Goal: Information Seeking & Learning: Check status

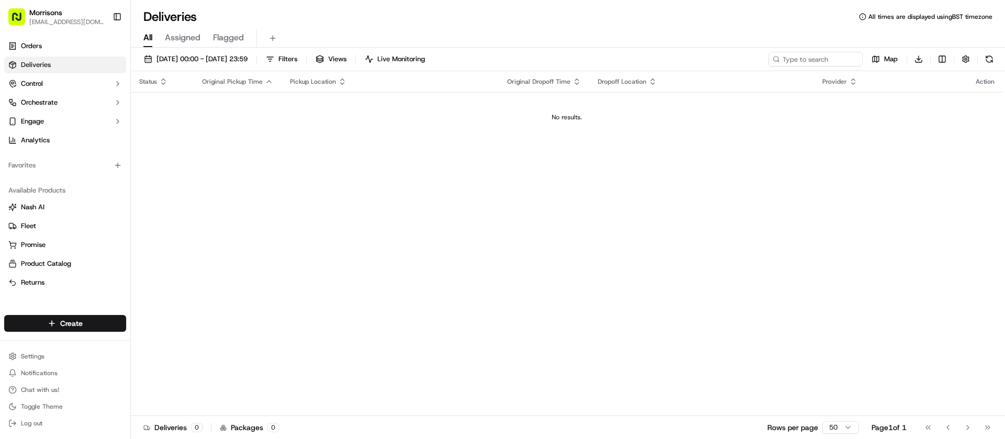
click at [49, 66] on span "Deliveries" at bounding box center [36, 64] width 30 height 9
click at [48, 46] on link "Orders" at bounding box center [65, 46] width 122 height 17
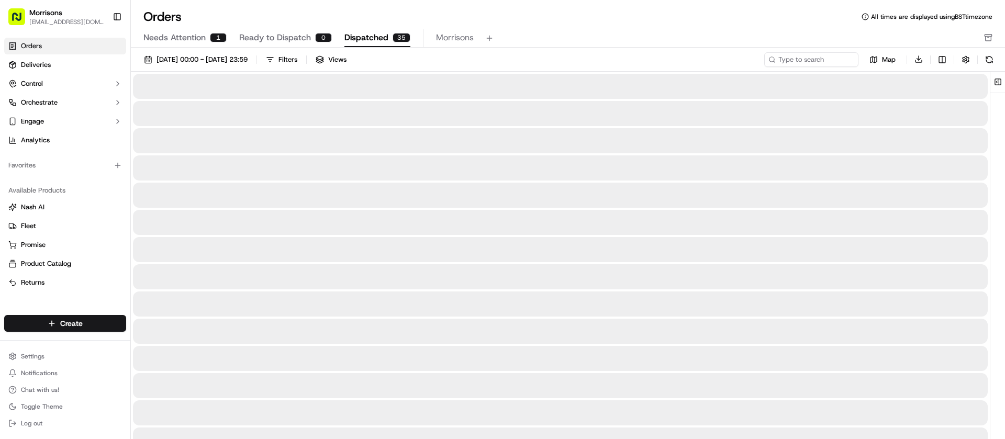
click at [368, 36] on span "Dispatched" at bounding box center [367, 37] width 44 height 13
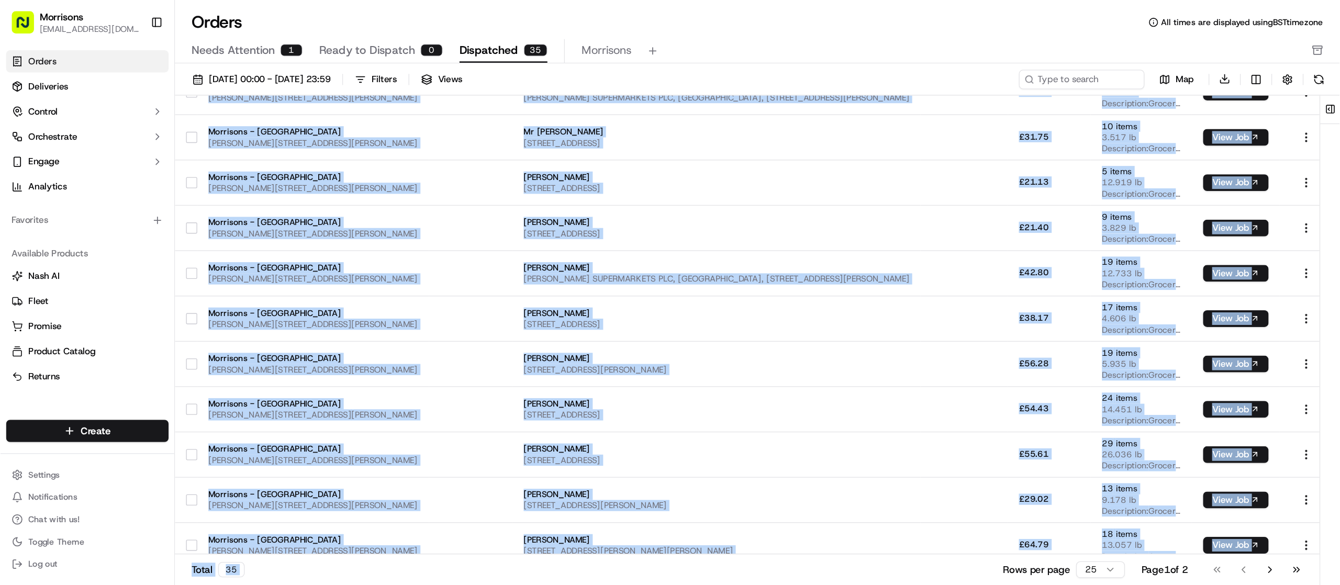
scroll to position [527, 0]
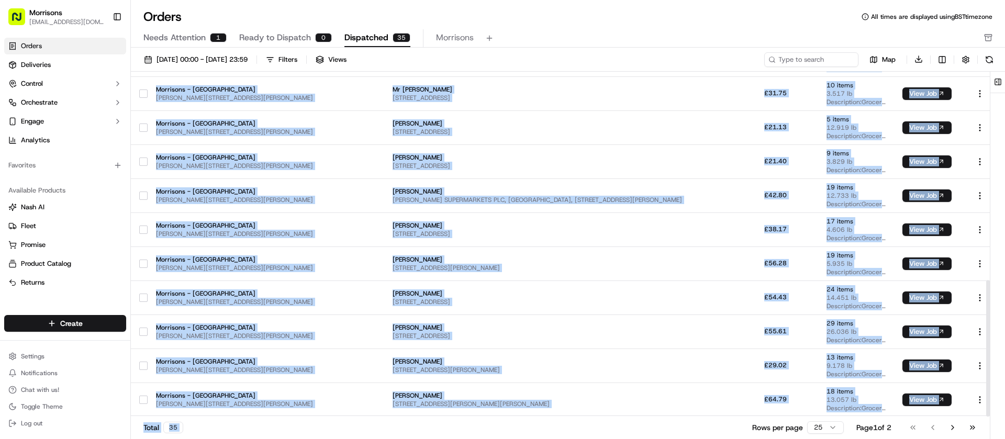
drag, startPoint x: 275, startPoint y: 102, endPoint x: 663, endPoint y: 458, distance: 527.4
click at [663, 439] on html "Morrisons amber.swift@morrisonsplc.co.uk Toggle Sidebar Orders Deliveries Contr…" at bounding box center [502, 219] width 1005 height 439
click at [952, 426] on button "Go to next page" at bounding box center [953, 427] width 18 height 15
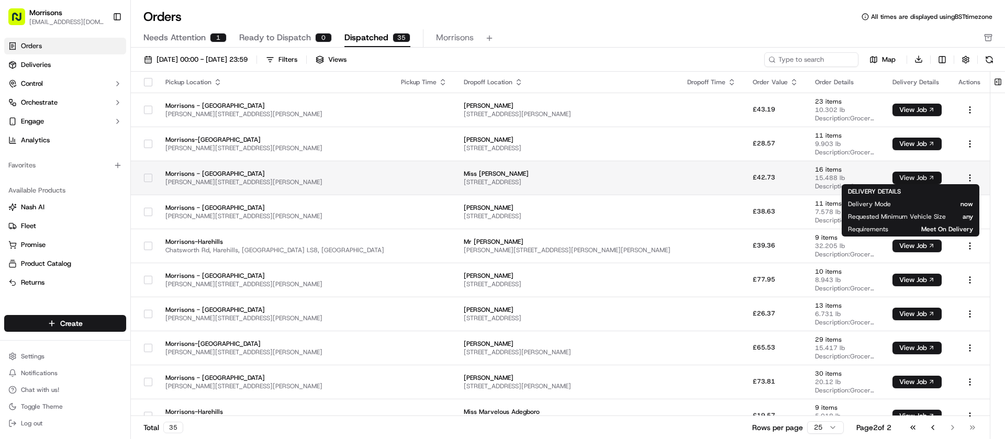
click at [920, 181] on button "View Job" at bounding box center [917, 178] width 49 height 13
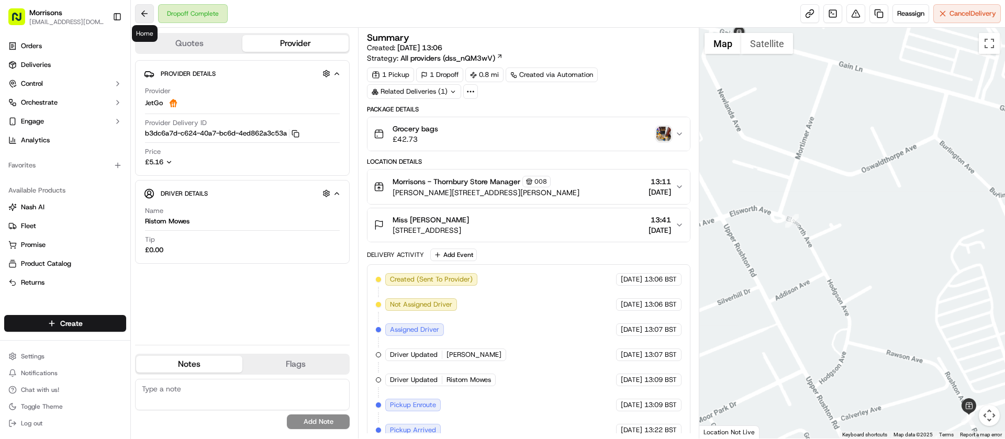
click at [147, 15] on button at bounding box center [144, 13] width 19 height 19
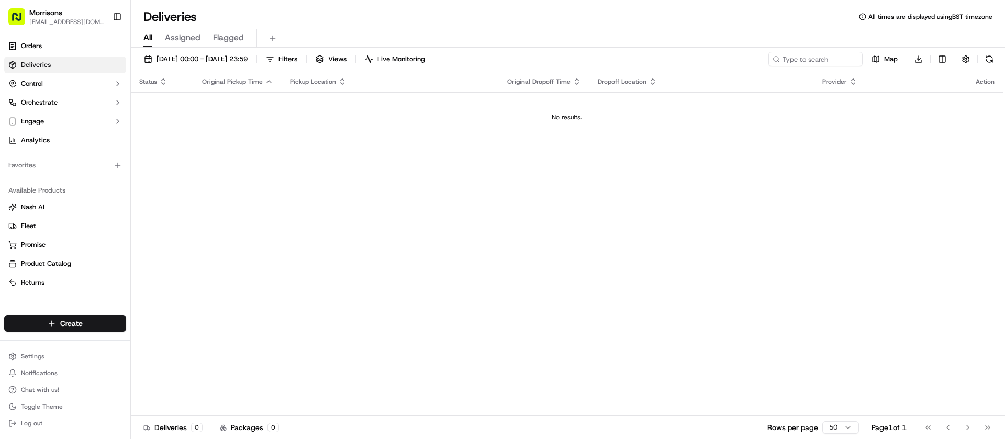
click at [51, 59] on link "Deliveries" at bounding box center [65, 65] width 122 height 17
click at [50, 46] on link "Orders" at bounding box center [65, 46] width 122 height 17
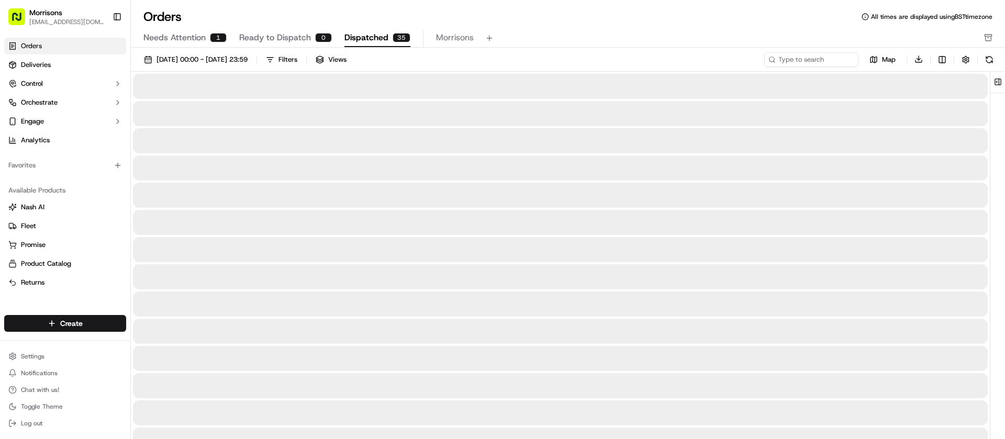
click at [398, 35] on div "35" at bounding box center [402, 37] width 18 height 9
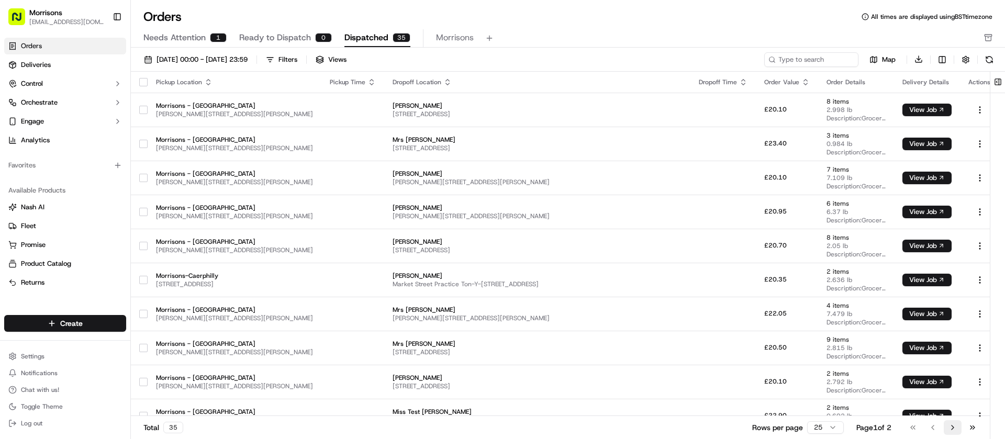
click at [950, 423] on button "Go to next page" at bounding box center [953, 427] width 18 height 15
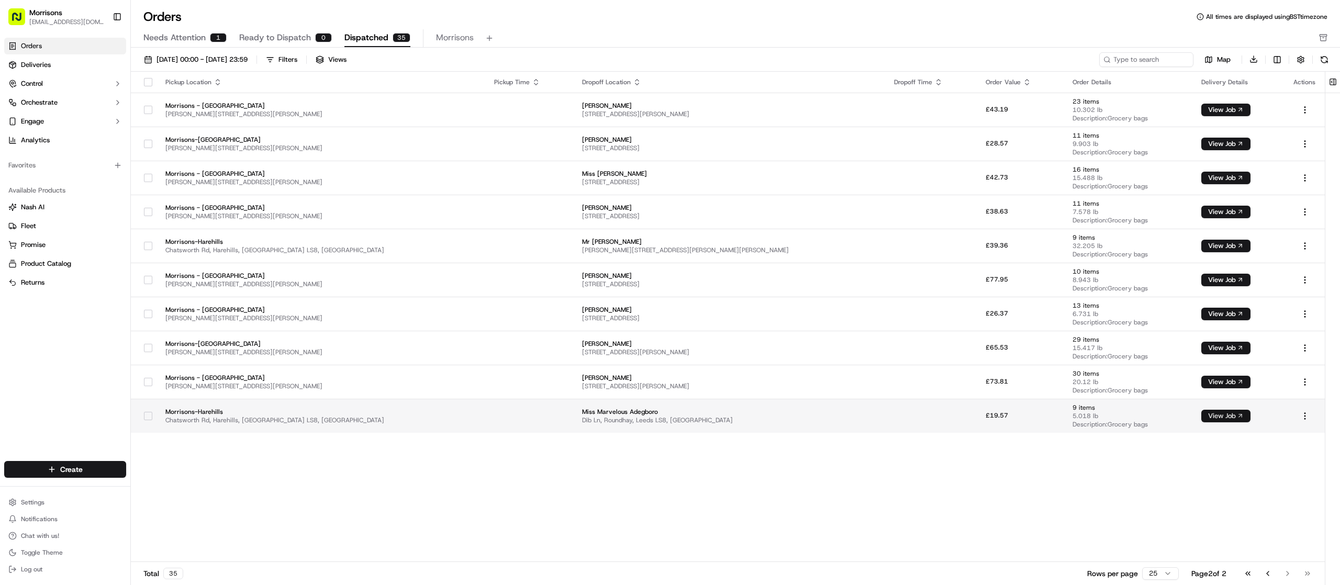
click at [1005, 416] on button "View Job" at bounding box center [1226, 416] width 49 height 13
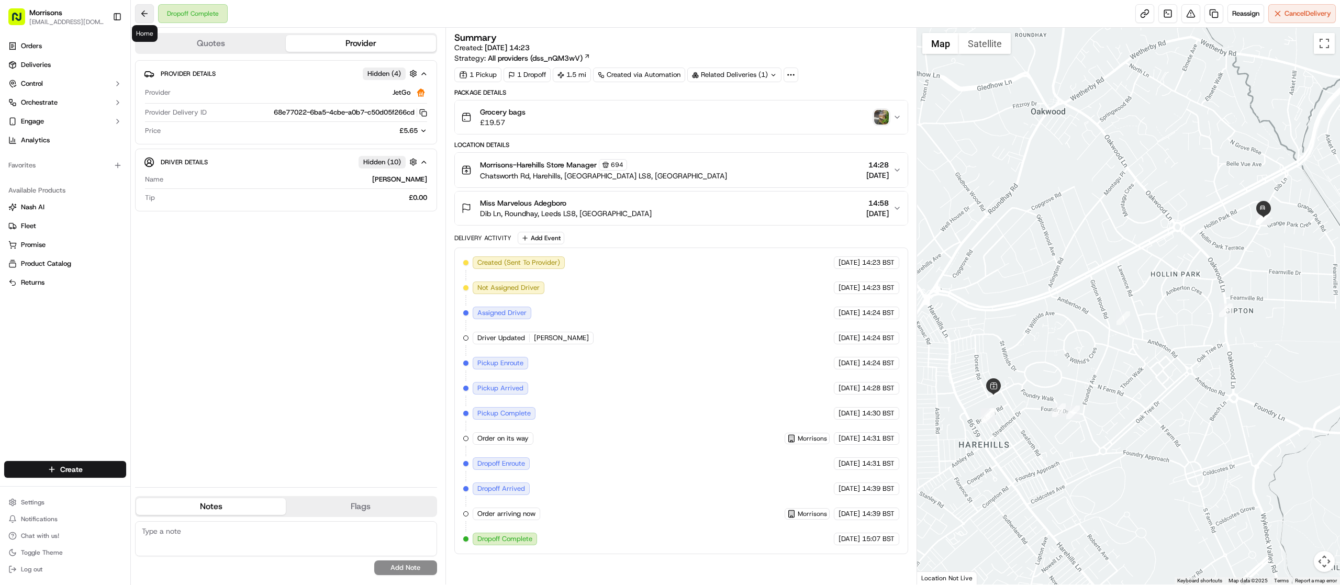
click at [145, 8] on button at bounding box center [144, 13] width 19 height 19
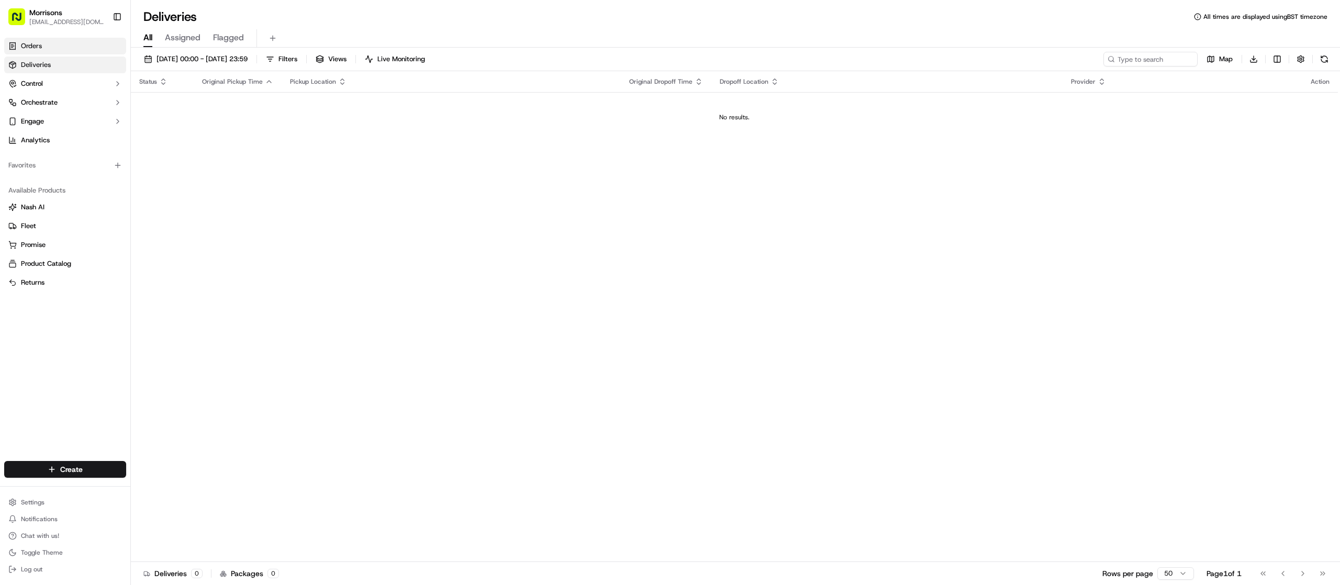
click at [49, 52] on link "Orders" at bounding box center [65, 46] width 122 height 17
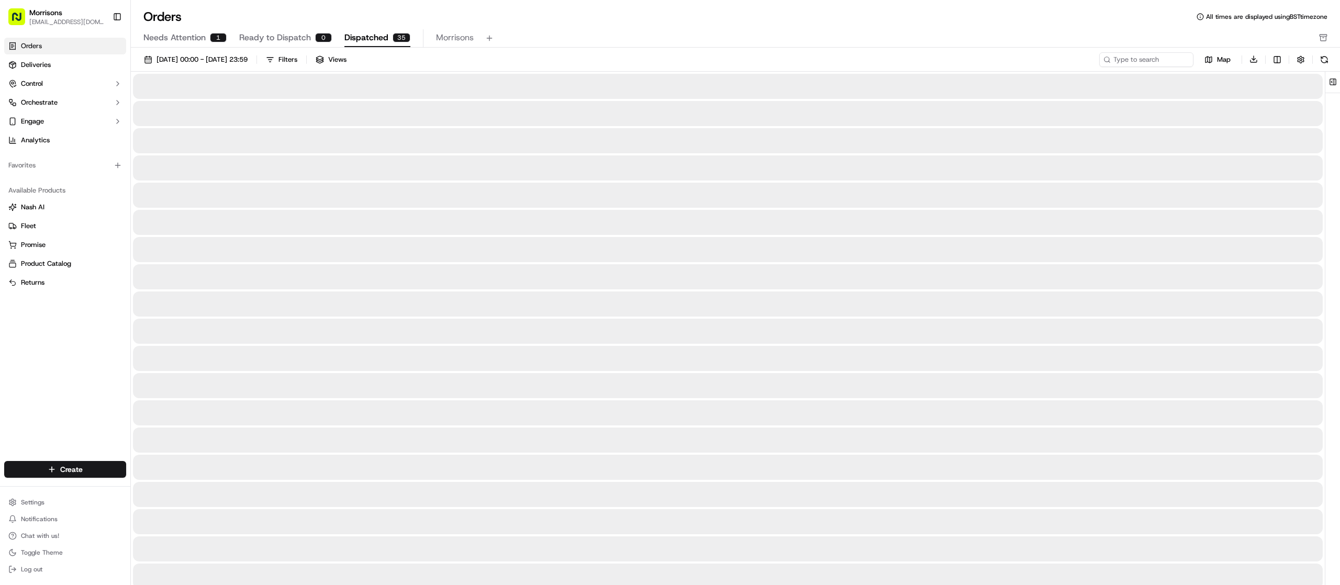
click at [371, 42] on span "Dispatched" at bounding box center [367, 37] width 44 height 13
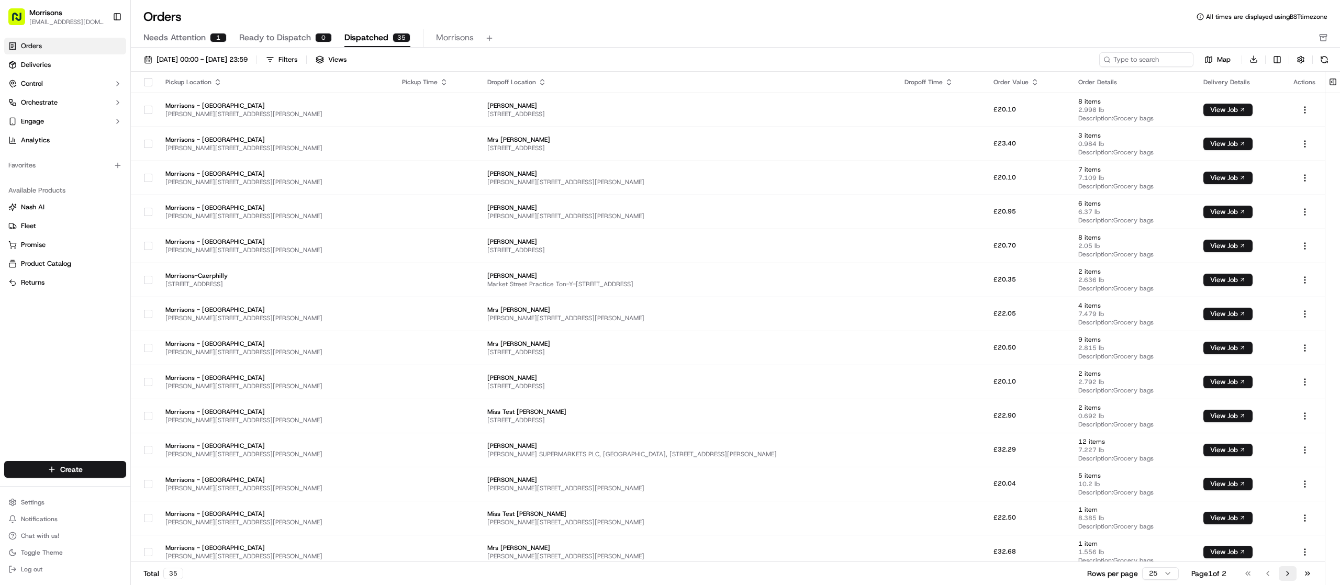
click at [1289, 574] on button "Go to next page" at bounding box center [1288, 574] width 18 height 15
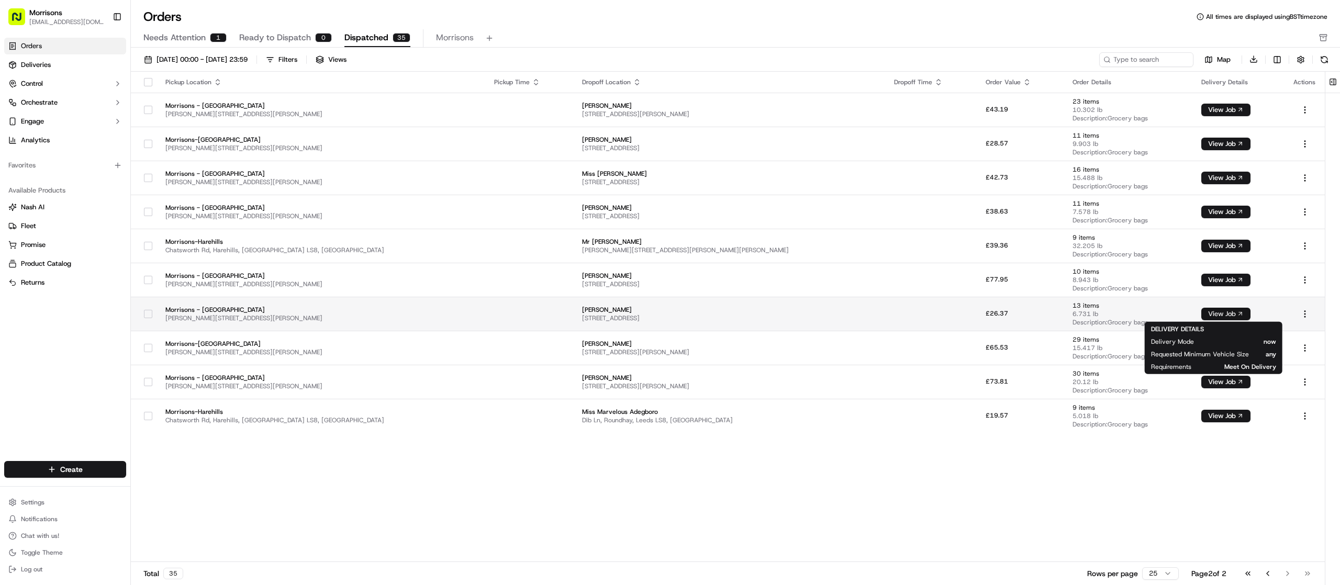
click at [1202, 316] on button "View Job" at bounding box center [1226, 314] width 49 height 13
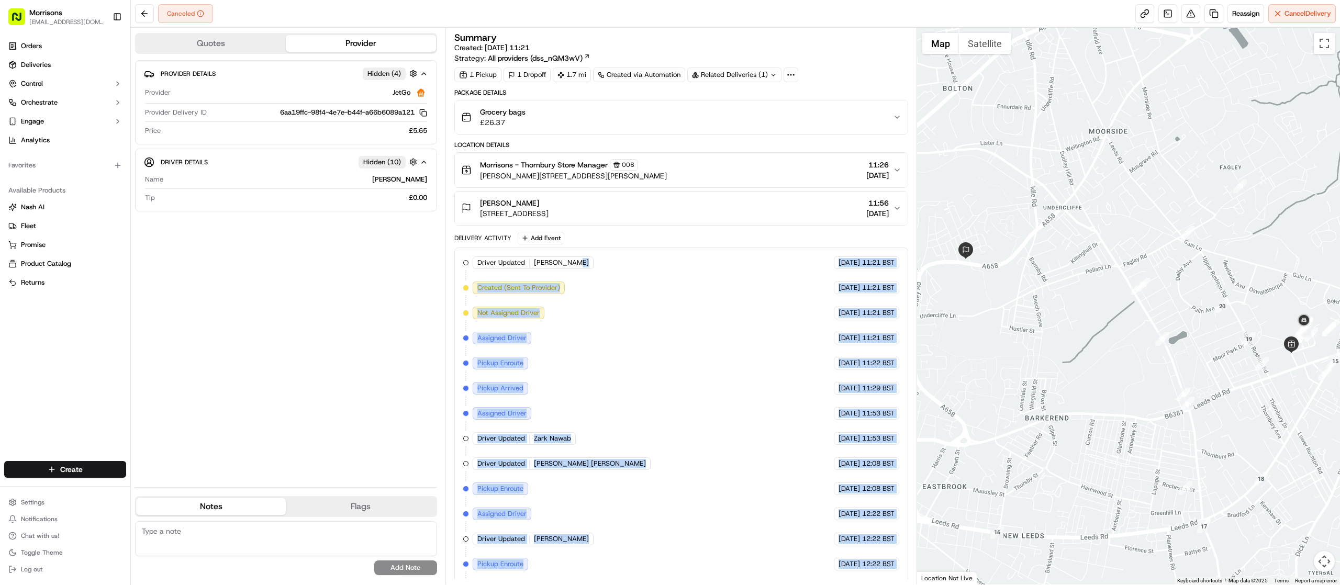
scroll to position [82, 0]
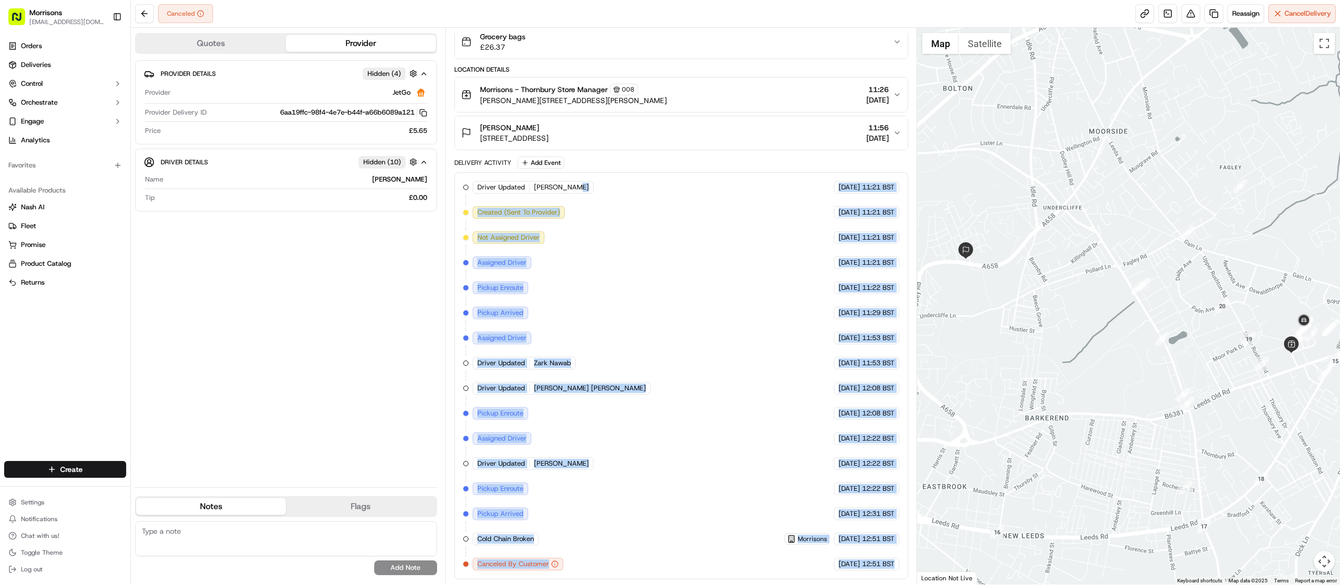
drag, startPoint x: 633, startPoint y: 284, endPoint x: 716, endPoint y: 594, distance: 320.6
click at [716, 585] on html "Morrisons amber.swift@morrisonsplc.co.uk Toggle Sidebar Orders Deliveries Contr…" at bounding box center [670, 292] width 1340 height 585
click at [725, 240] on div "Driver Updated Ali Husnain JetGo 20/09/2025 11:21 BST Created (Sent To Provider…" at bounding box center [681, 376] width 436 height 390
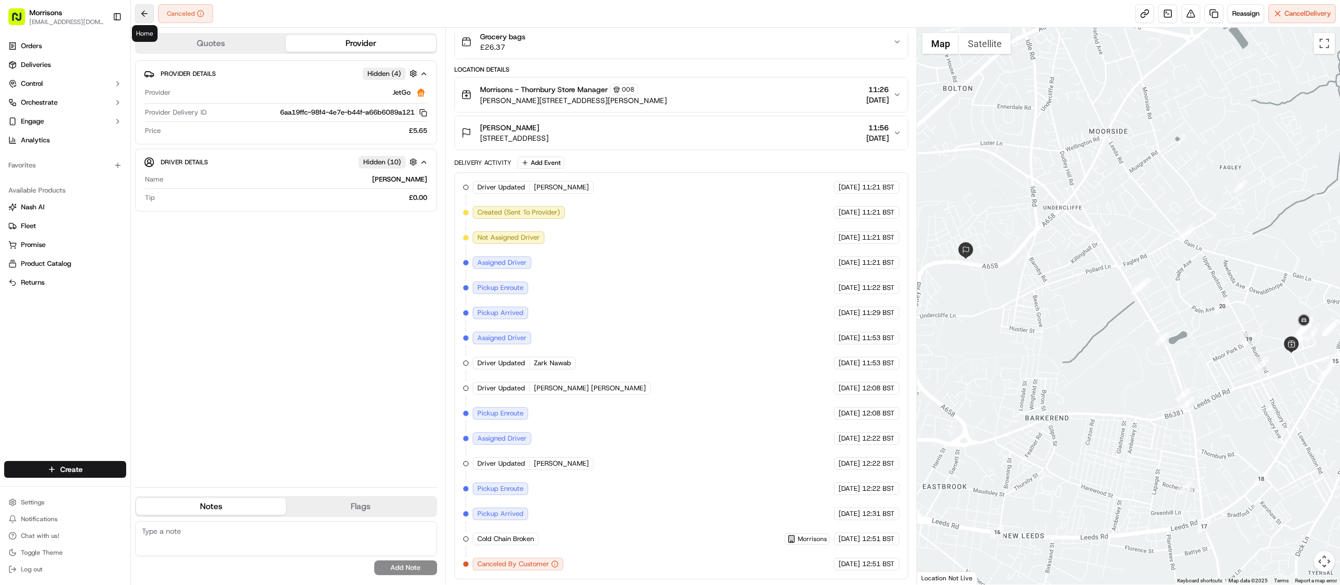
click at [151, 9] on button at bounding box center [144, 13] width 19 height 19
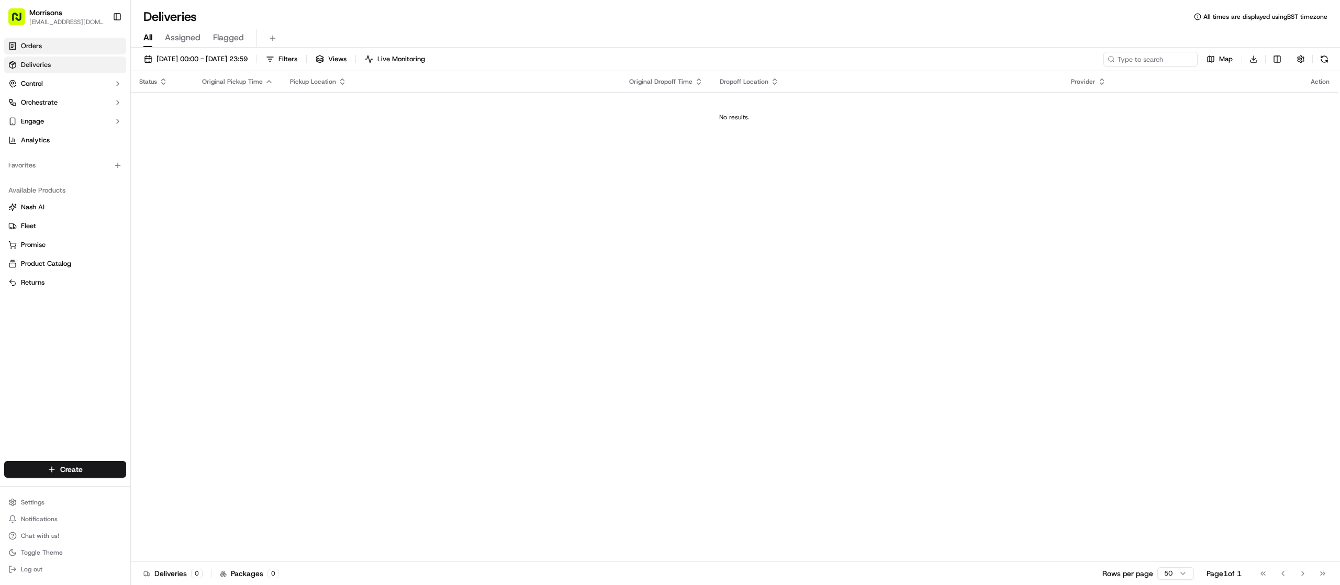
click at [43, 48] on link "Orders" at bounding box center [65, 46] width 122 height 17
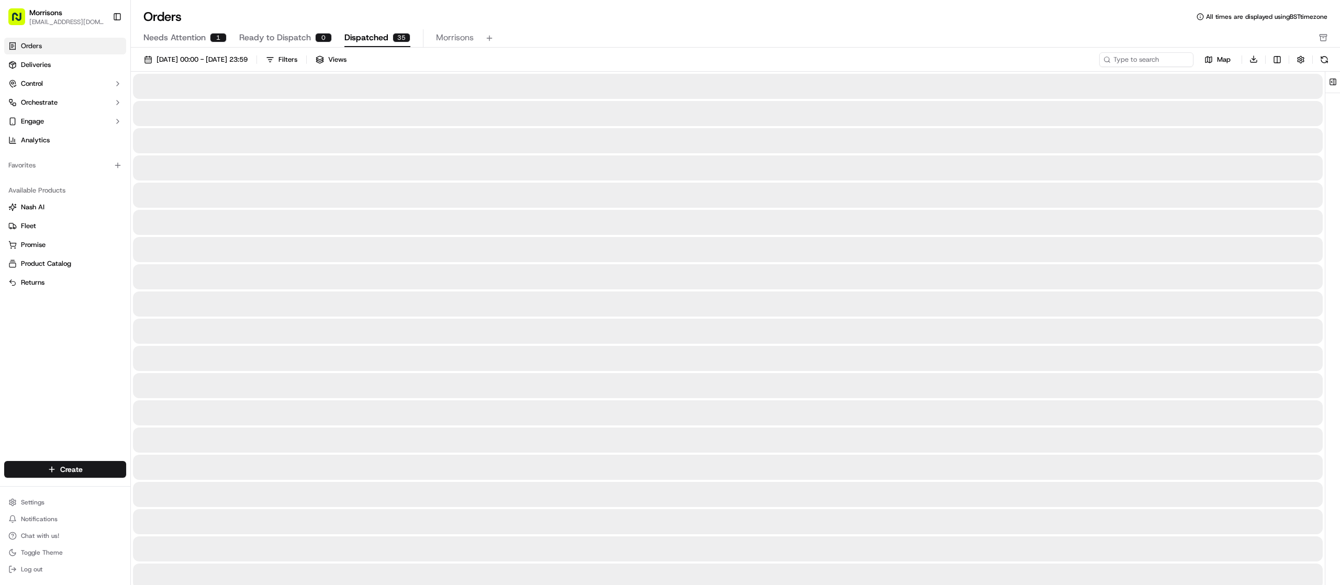
click at [355, 39] on span "Dispatched" at bounding box center [367, 37] width 44 height 13
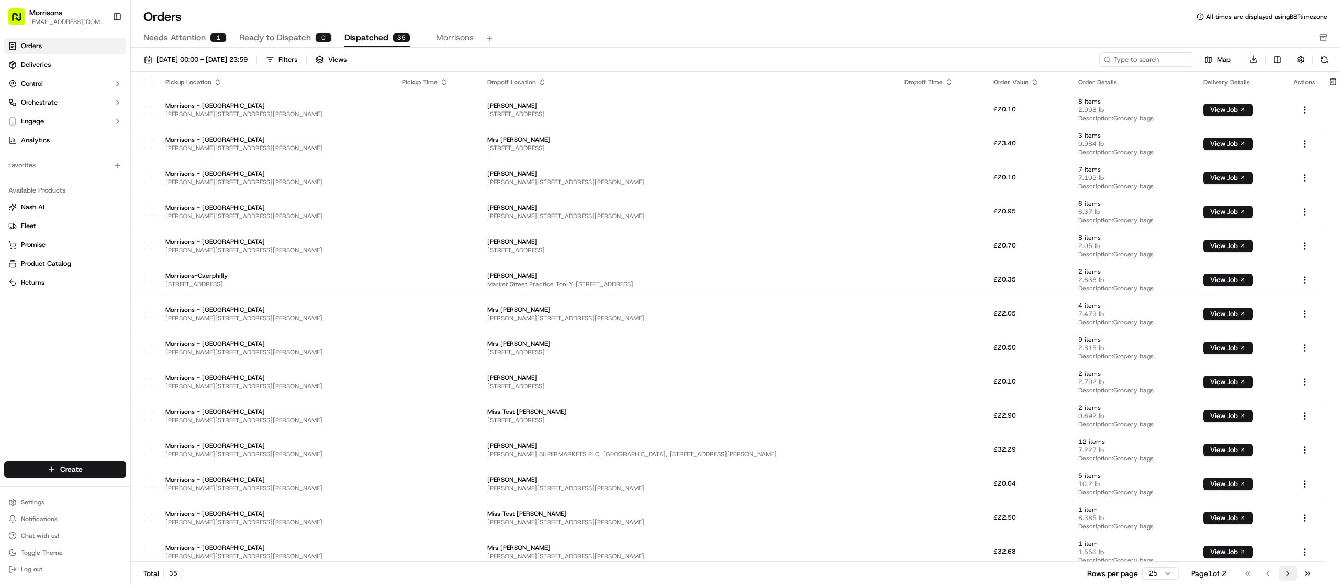
click at [1291, 570] on button "Go to next page" at bounding box center [1288, 574] width 18 height 15
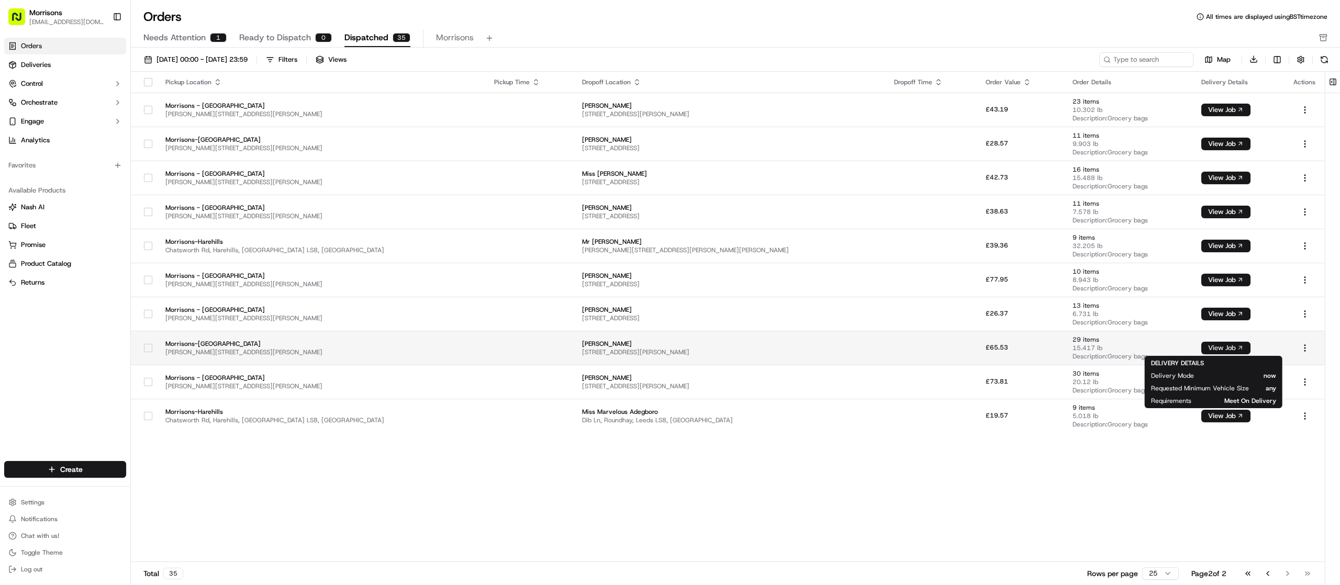
click at [1202, 350] on button "View Job" at bounding box center [1226, 348] width 49 height 13
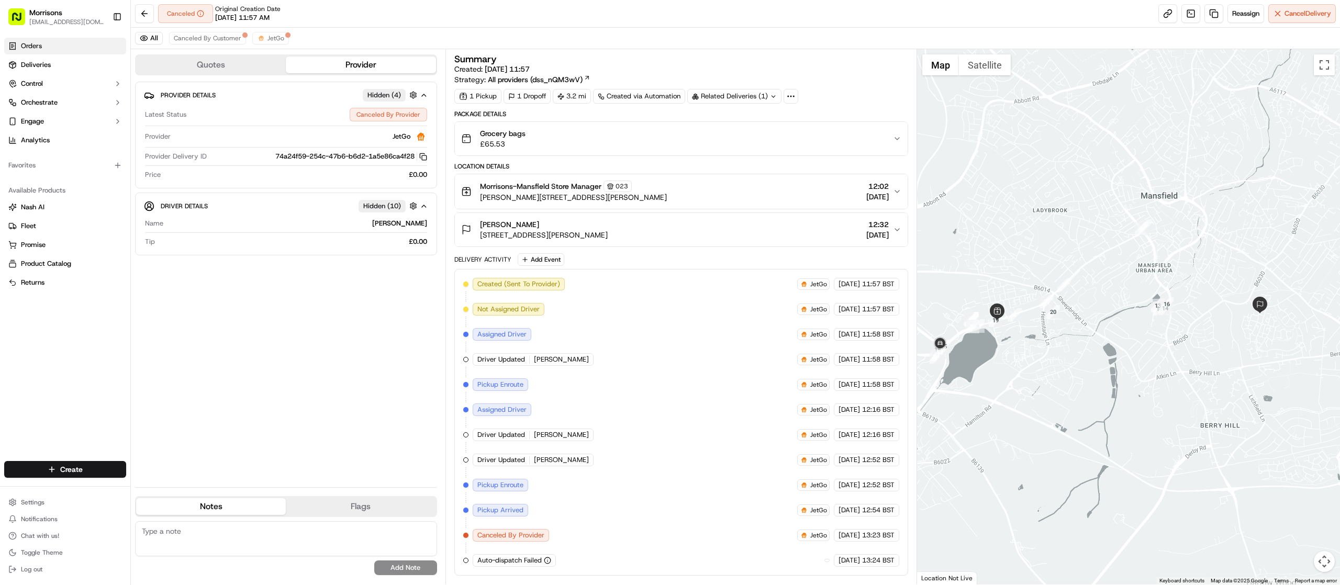
drag, startPoint x: 53, startPoint y: 54, endPoint x: 57, endPoint y: 47, distance: 8.4
click at [57, 47] on ul "Orders Deliveries Control Orchestrate Engage Analytics" at bounding box center [65, 93] width 122 height 111
click at [66, 45] on link "Orders" at bounding box center [65, 46] width 122 height 17
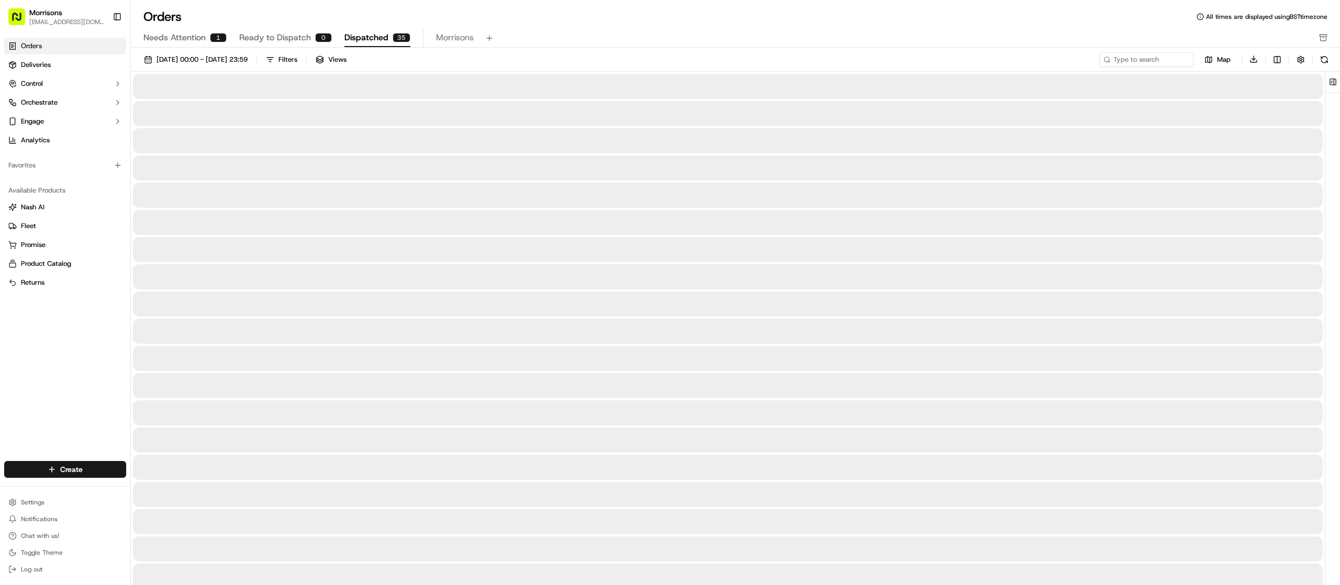
click at [385, 43] on span "Dispatched" at bounding box center [367, 37] width 44 height 13
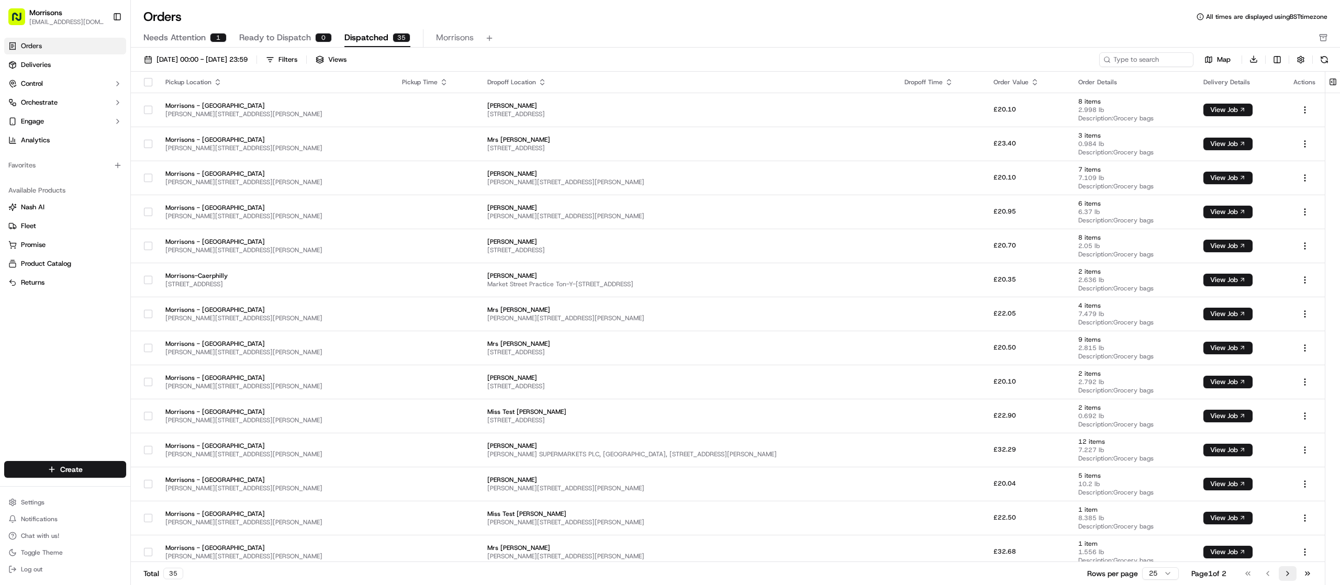
click at [1284, 578] on button "Go to next page" at bounding box center [1288, 574] width 18 height 15
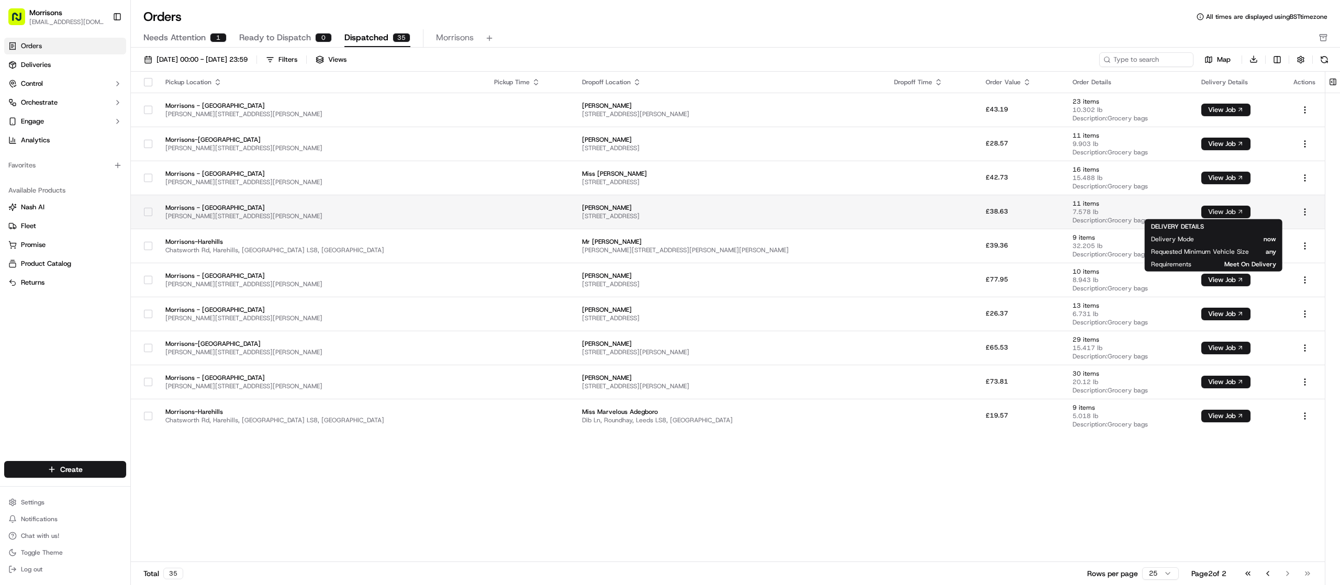
click at [1212, 210] on button "View Job" at bounding box center [1226, 212] width 49 height 13
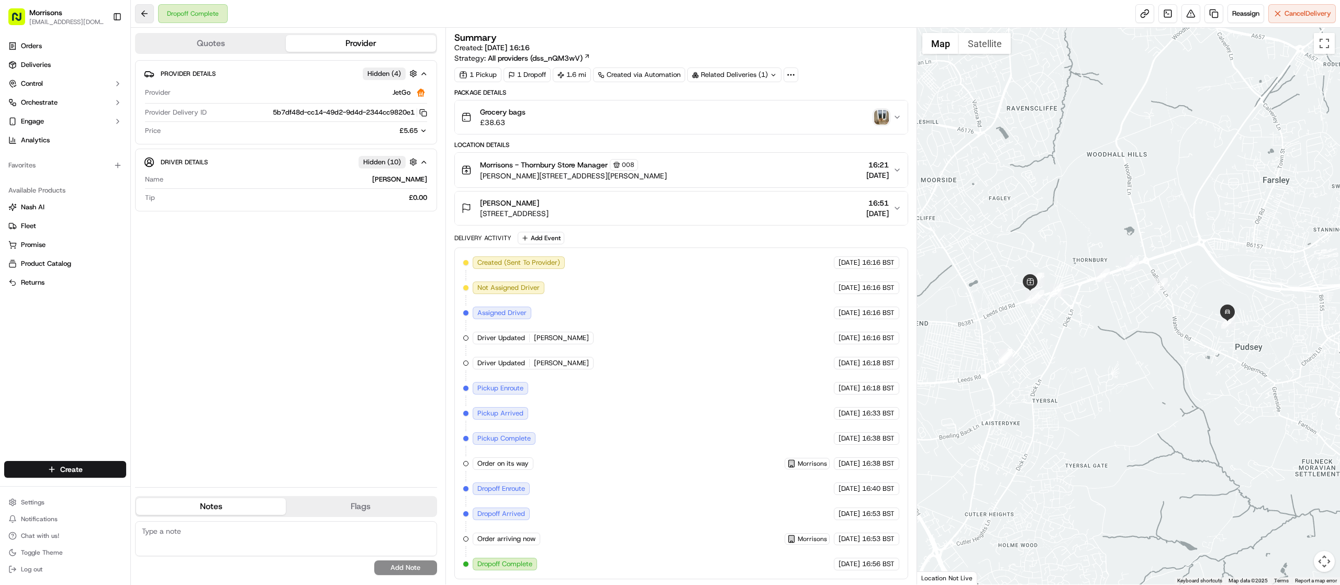
click at [145, 19] on button at bounding box center [144, 13] width 19 height 19
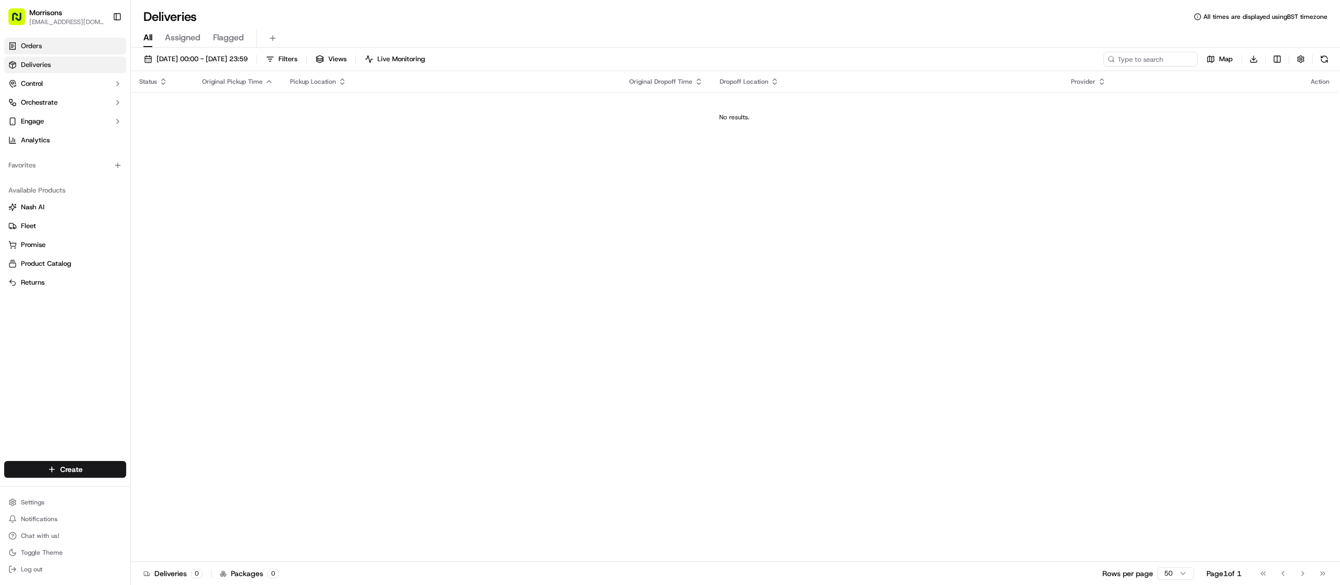
click at [49, 42] on link "Orders" at bounding box center [65, 46] width 122 height 17
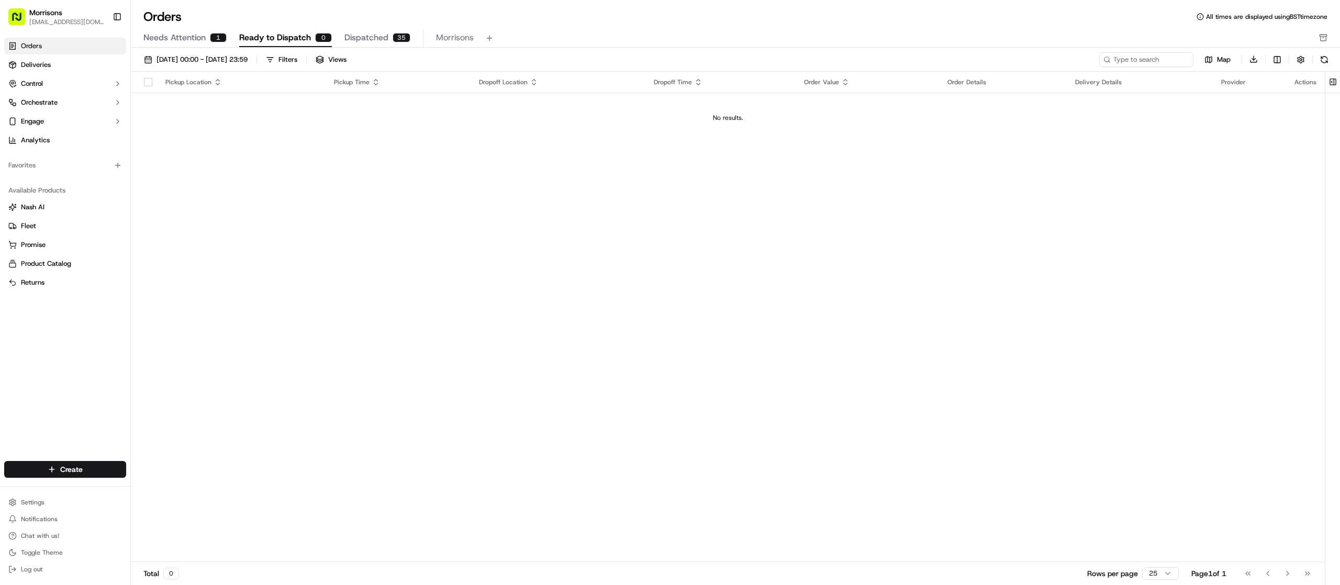
click at [362, 28] on div "Orders All times are displayed using BST timezone Needs Attention 1 Ready to Di…" at bounding box center [736, 27] width 1210 height 39
click at [370, 38] on span "Dispatched" at bounding box center [367, 37] width 44 height 13
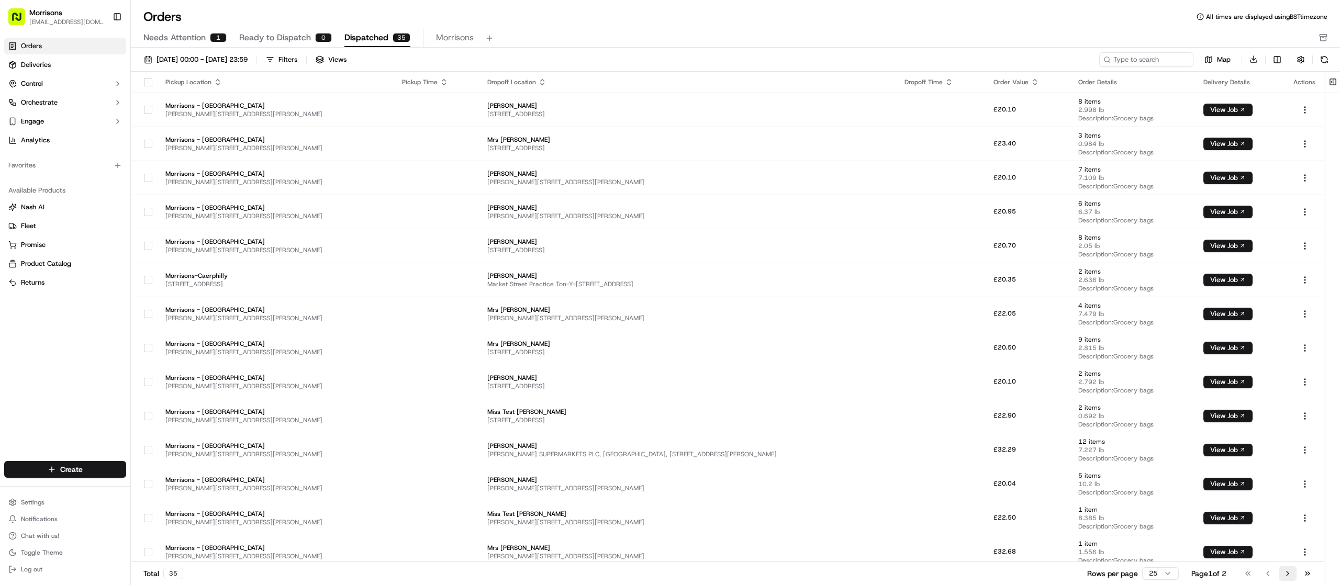
click at [1291, 575] on button "Go to next page" at bounding box center [1288, 574] width 18 height 15
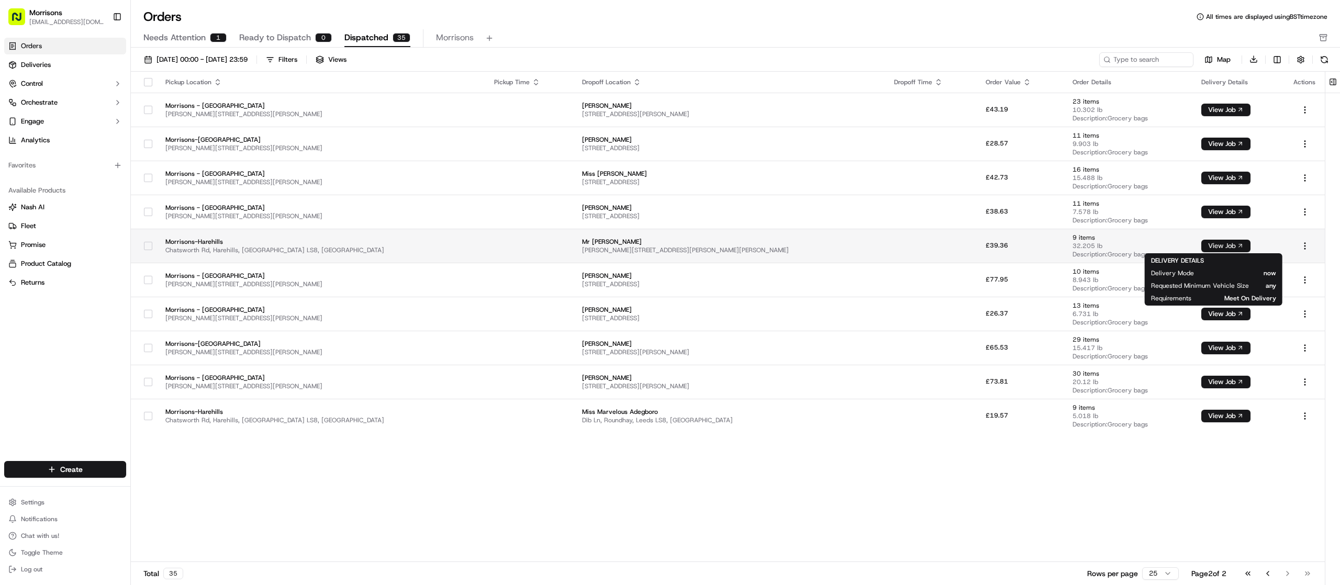
click at [1222, 245] on button "View Job" at bounding box center [1226, 246] width 49 height 13
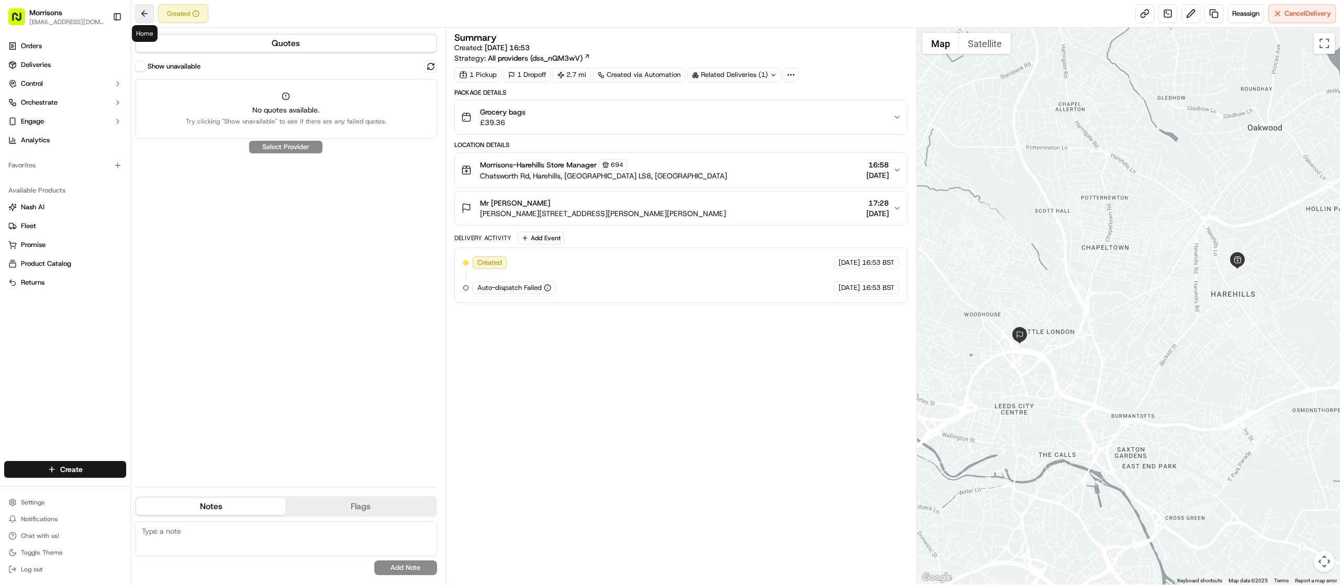
click at [145, 14] on button at bounding box center [144, 13] width 19 height 19
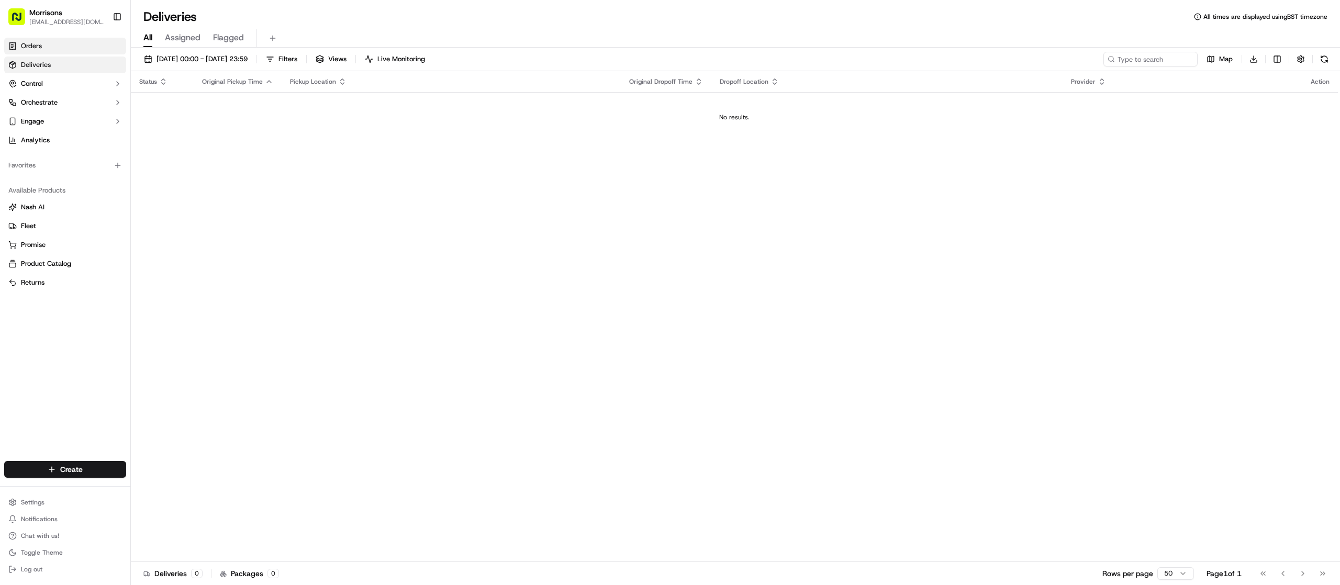
click at [32, 52] on link "Orders" at bounding box center [65, 46] width 122 height 17
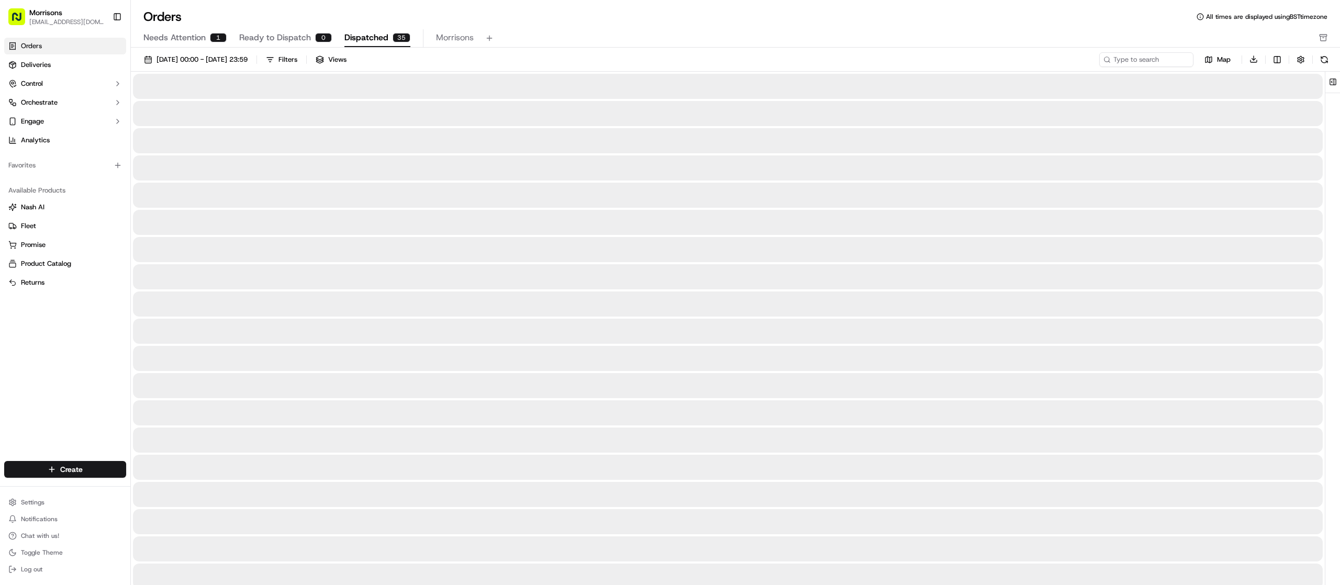
click at [360, 38] on span "Dispatched" at bounding box center [367, 37] width 44 height 13
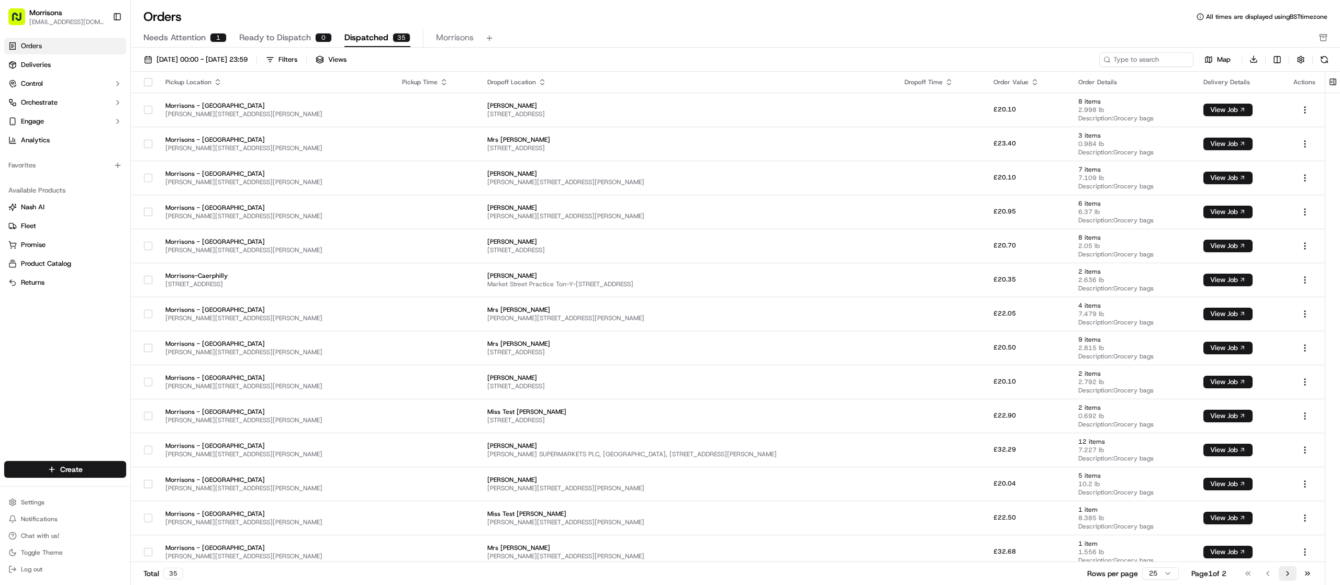
click at [1290, 580] on button "Go to next page" at bounding box center [1288, 574] width 18 height 15
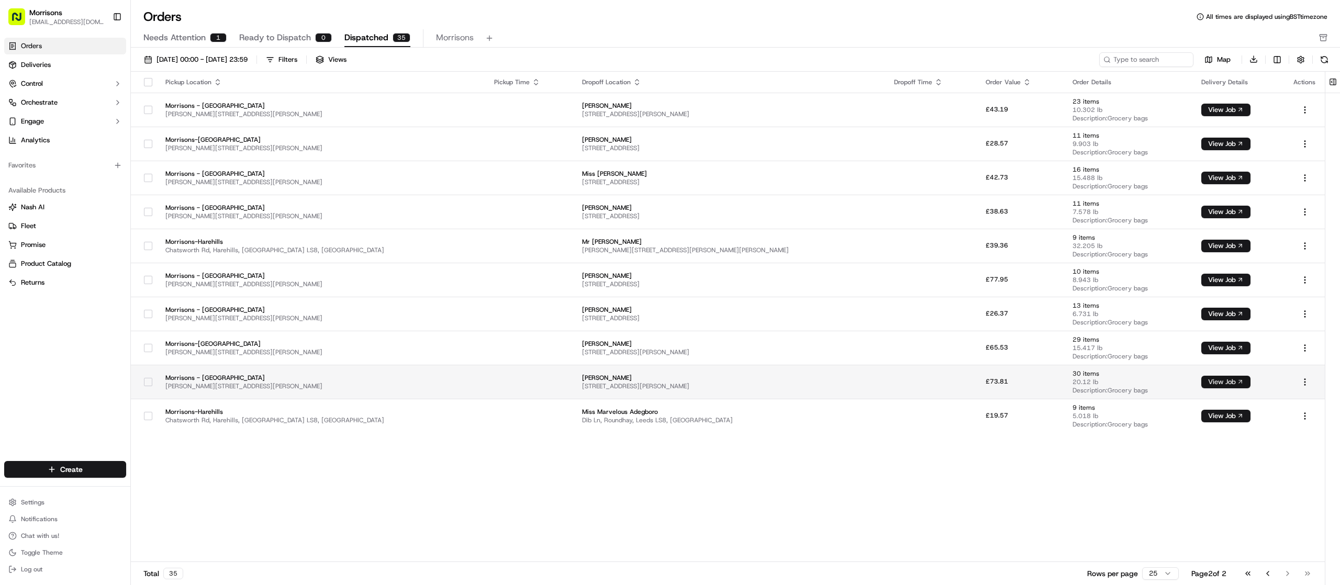
click at [1215, 389] on body "Morrisons amber.swift@morrisonsplc.co.uk Toggle Sidebar Orders Deliveries Contr…" at bounding box center [670, 292] width 1340 height 585
click at [1215, 380] on button "View Job" at bounding box center [1226, 382] width 49 height 13
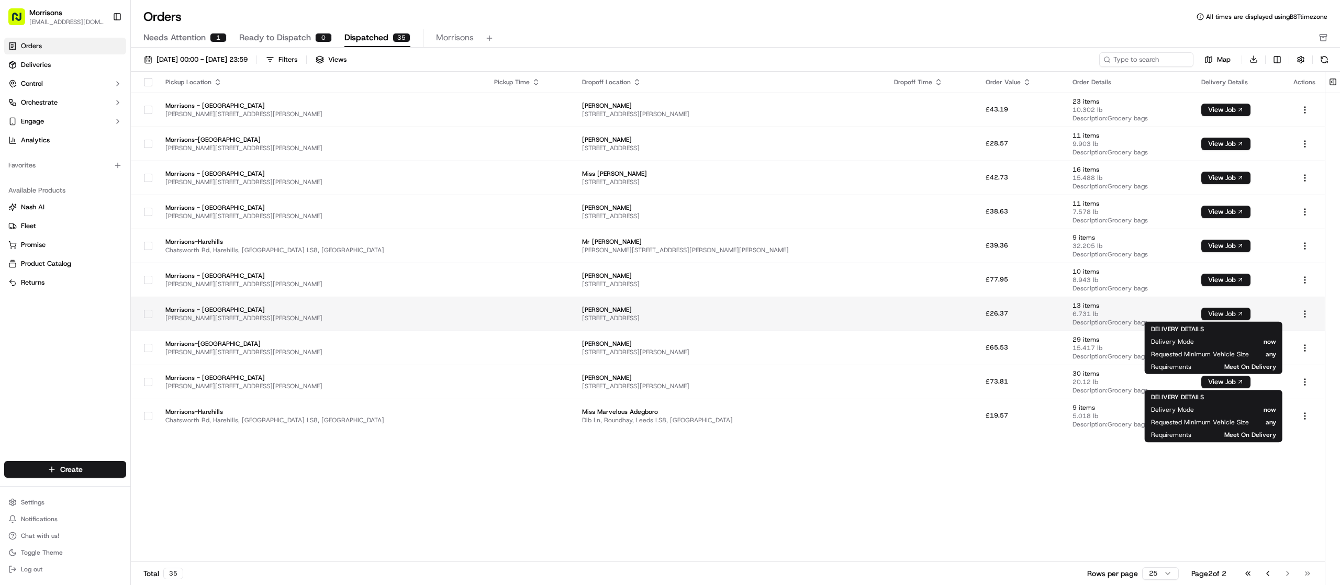
click at [1234, 317] on button "View Job" at bounding box center [1226, 314] width 49 height 13
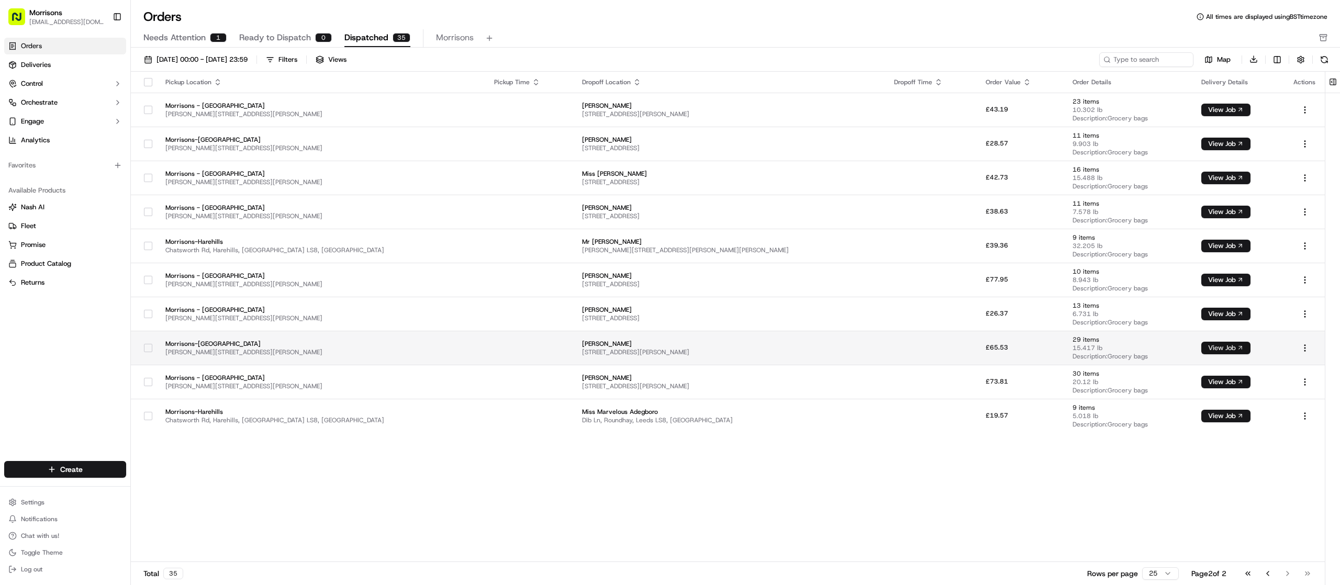
click at [1223, 351] on button "View Job" at bounding box center [1226, 348] width 49 height 13
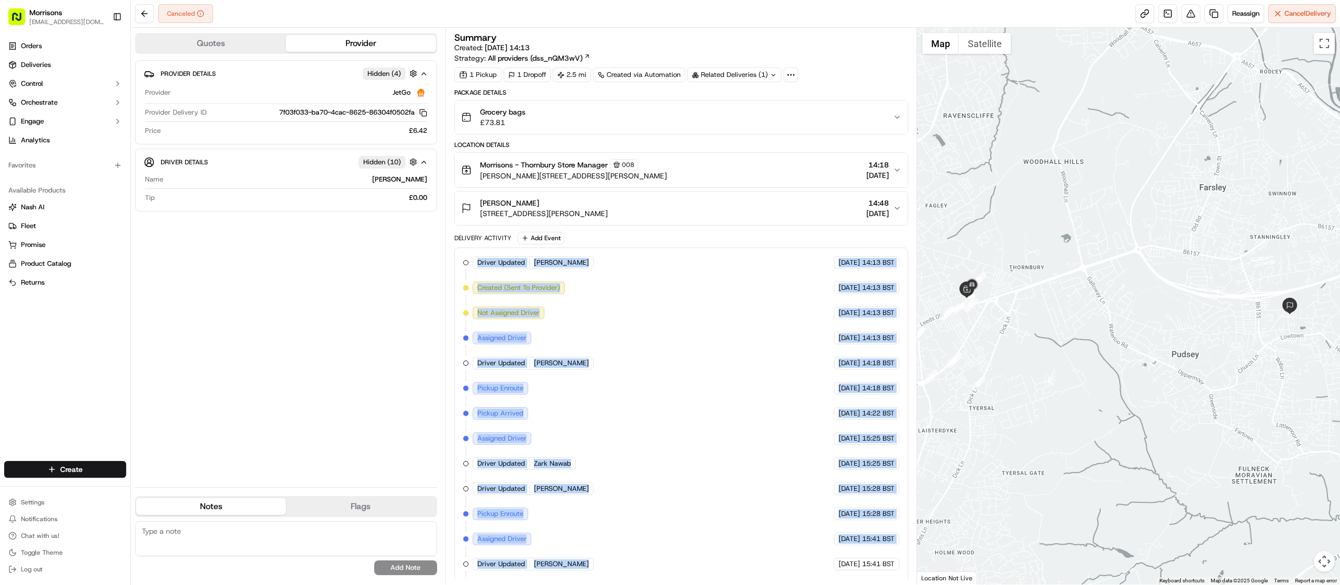
scroll to position [133, 0]
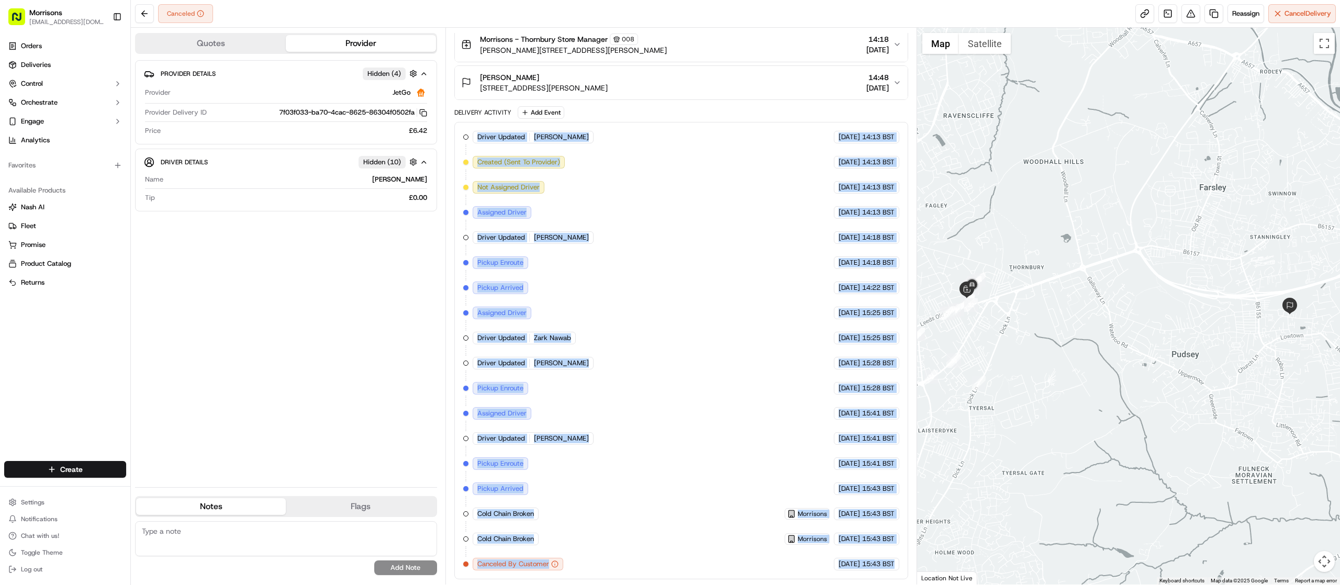
drag, startPoint x: 478, startPoint y: 261, endPoint x: 681, endPoint y: 599, distance: 394.4
click at [681, 585] on html "Morrisons amber.swift@morrisonsplc.co.uk Toggle Sidebar Orders Deliveries Contr…" at bounding box center [670, 292] width 1340 height 585
click at [651, 324] on div "Driver Updated Hamza Munir JetGo 20/09/2025 14:13 BST Created (Sent To Provider…" at bounding box center [681, 351] width 436 height 440
